Goal: Information Seeking & Learning: Learn about a topic

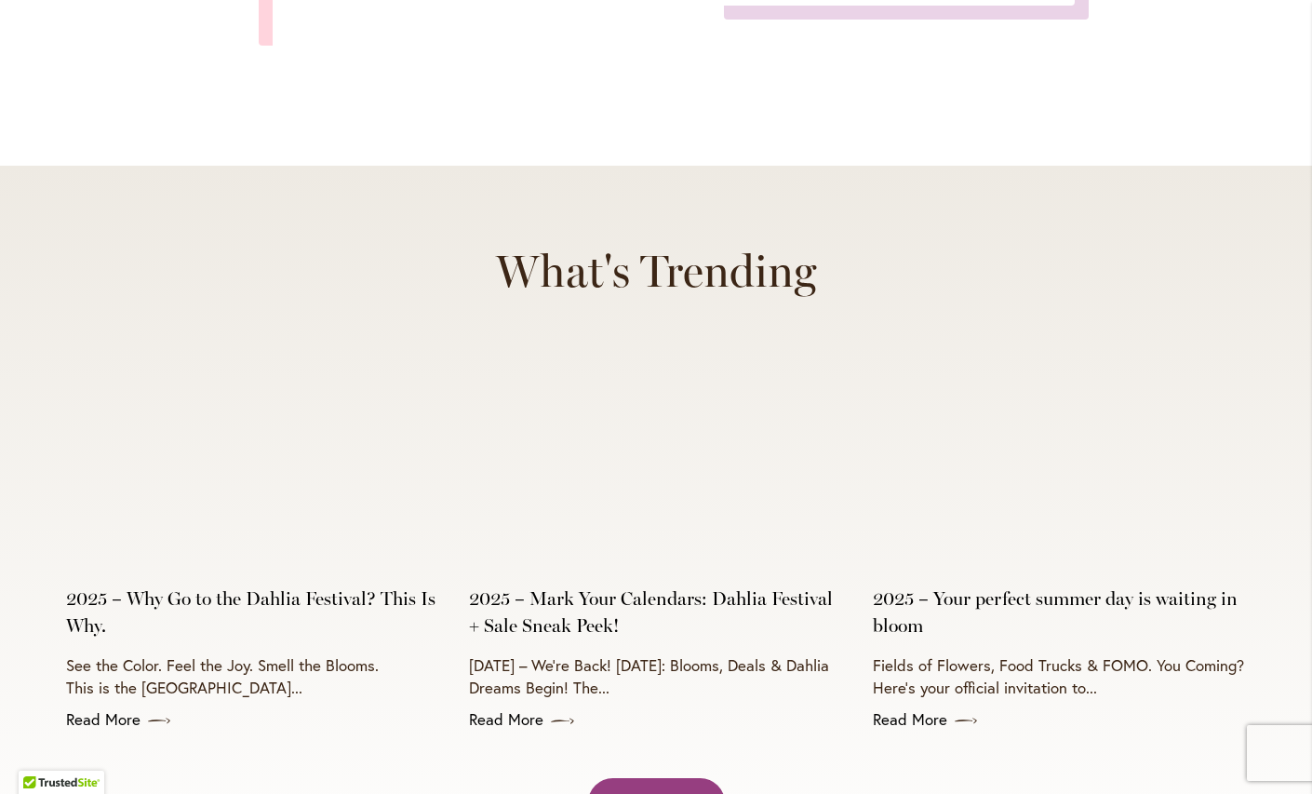
scroll to position [7255, 0]
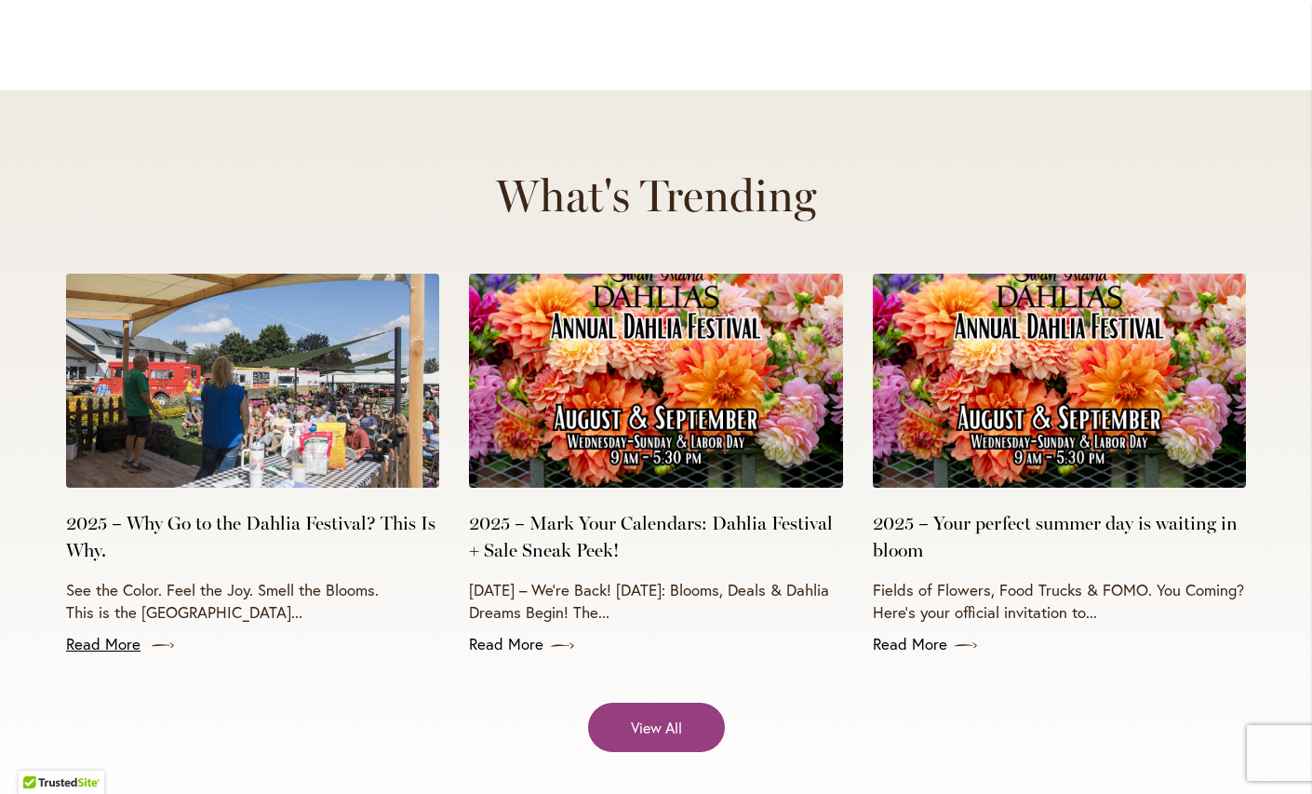
click at [115, 633] on link "Read More" at bounding box center [252, 644] width 373 height 22
click at [946, 633] on link "Read More" at bounding box center [1059, 644] width 373 height 22
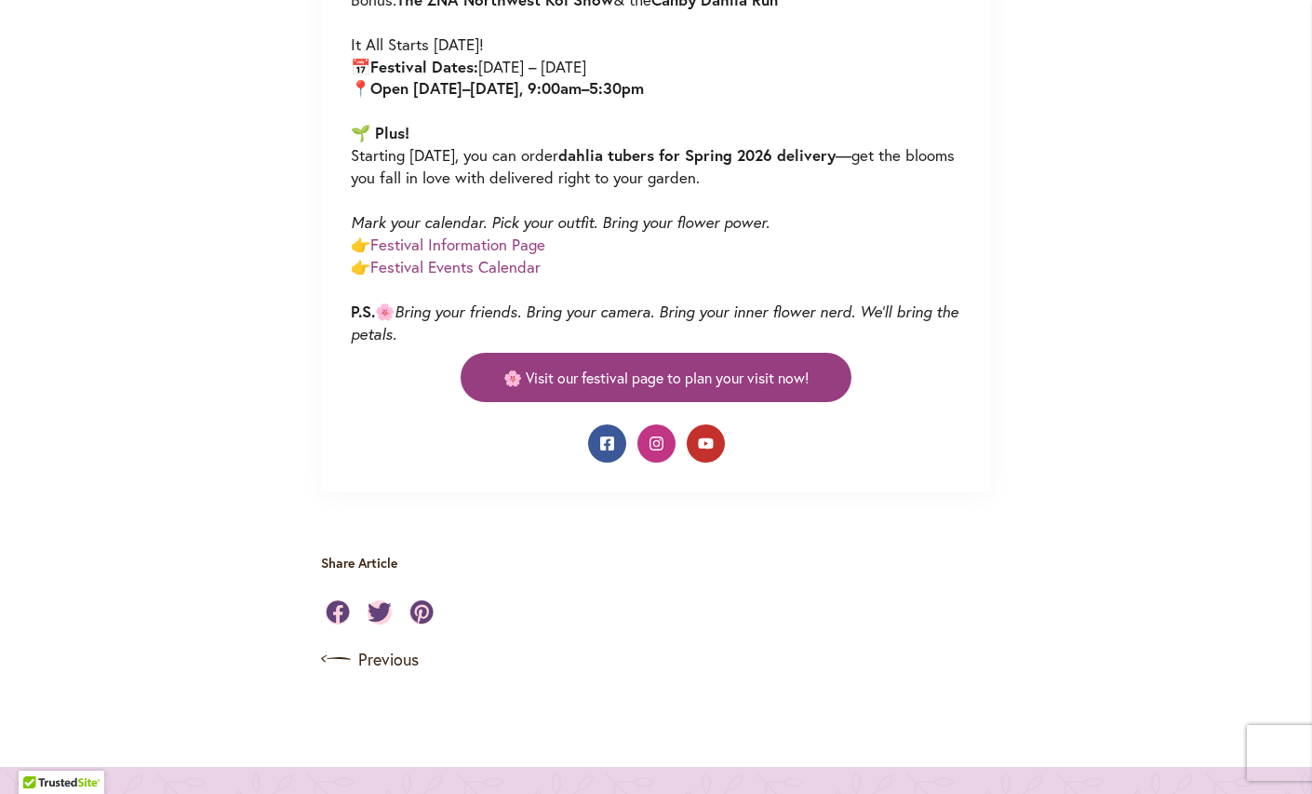
scroll to position [1038, 0]
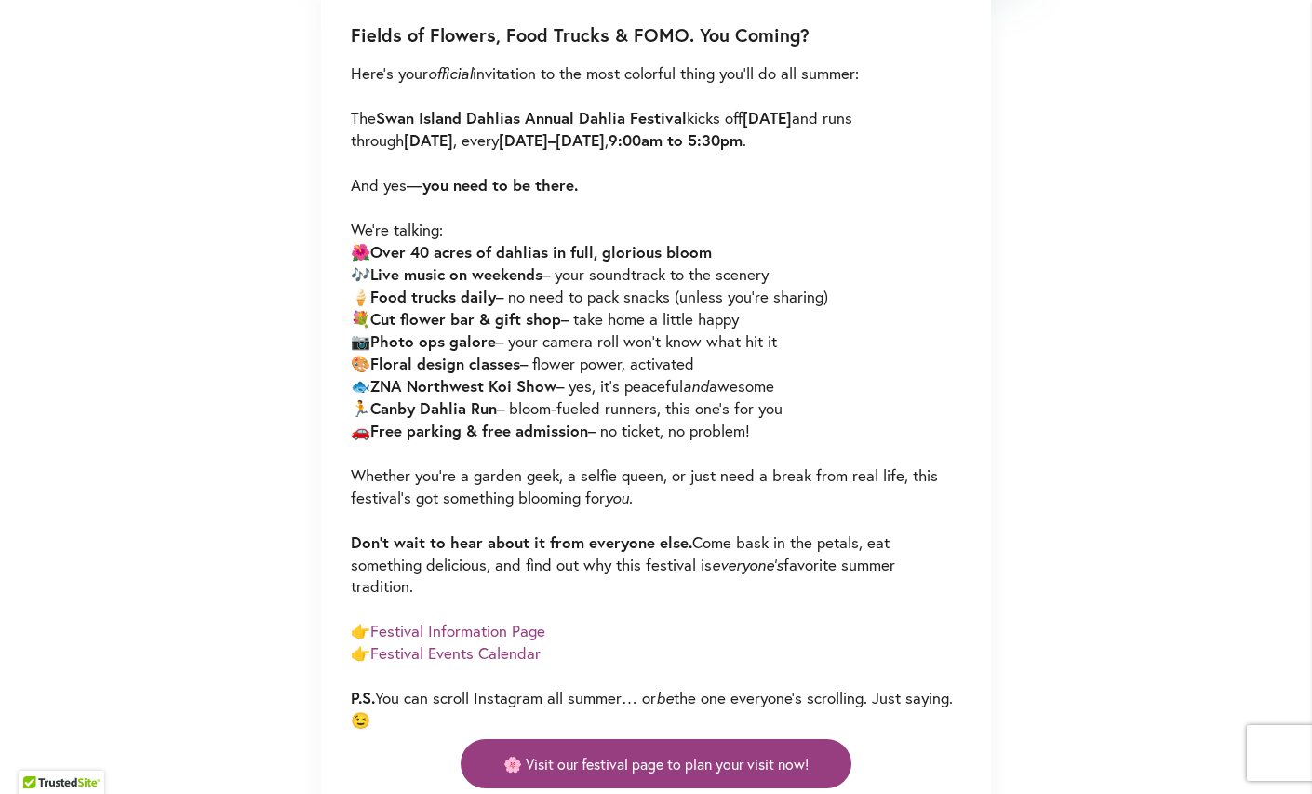
scroll to position [1298, 0]
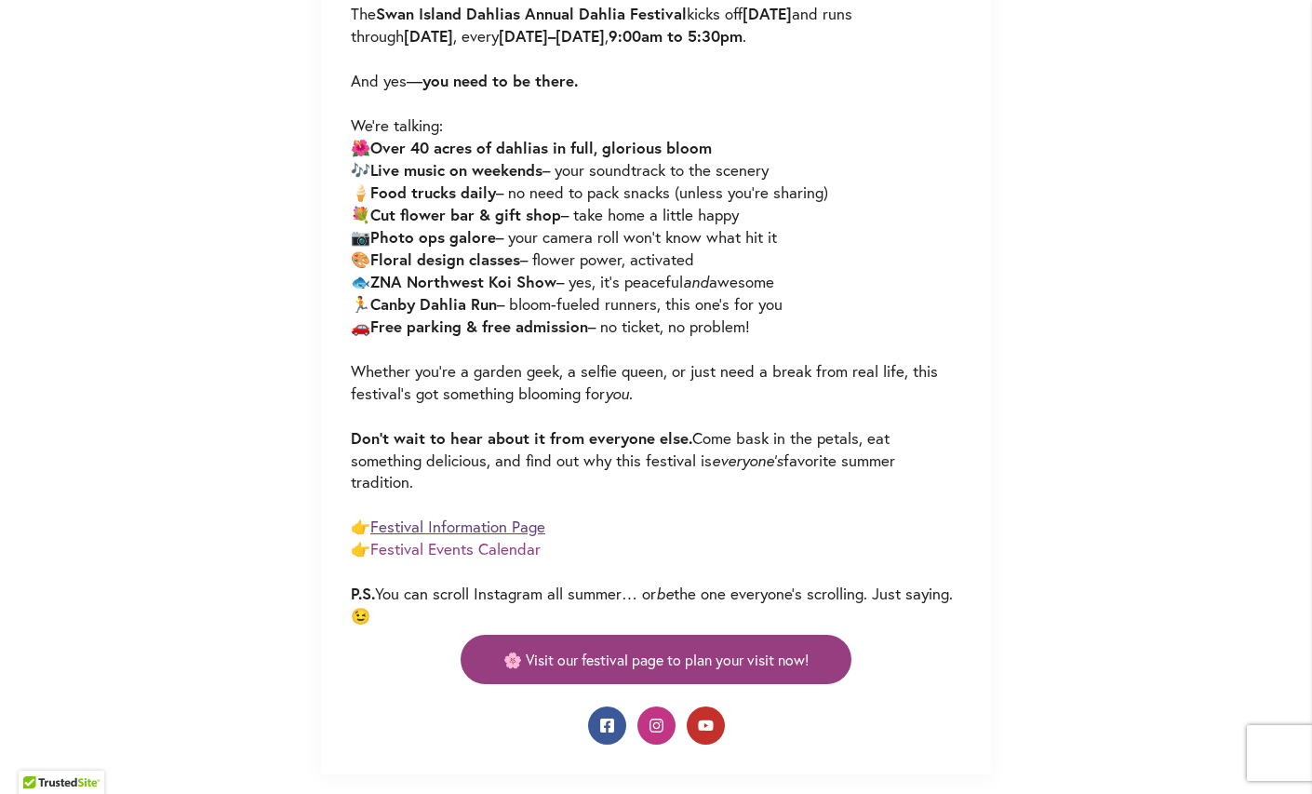
click at [543, 526] on link "Festival Information Page" at bounding box center [457, 526] width 175 height 21
